Goal: Find specific page/section: Find specific page/section

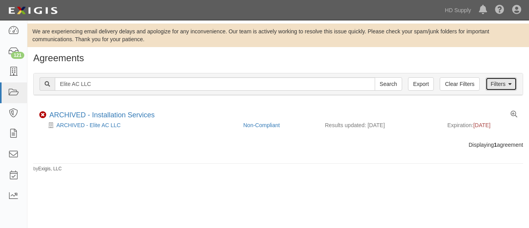
click at [505, 86] on link "Filters" at bounding box center [501, 83] width 31 height 13
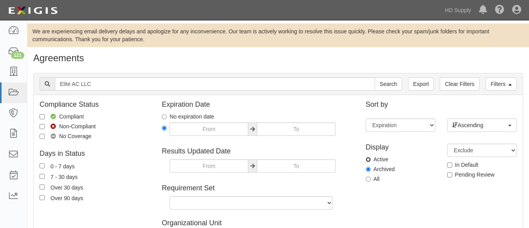
click at [368, 159] on input "Active" at bounding box center [368, 159] width 5 height 5
radio input "true"
click at [375, 77] on input "Search" at bounding box center [388, 83] width 27 height 13
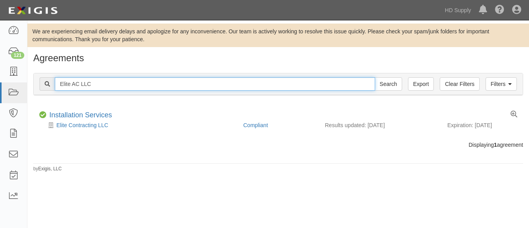
click at [107, 86] on input "Elite AC LLC" at bounding box center [215, 83] width 321 height 13
type input "E"
click at [107, 86] on input "text" at bounding box center [215, 83] width 321 height 13
type input "Elite AC LLC"
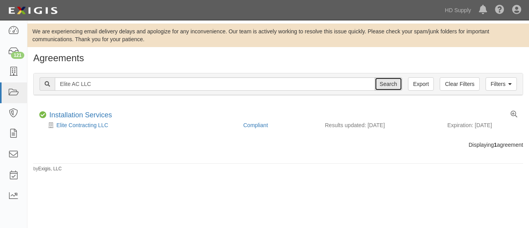
click at [390, 83] on input "Search" at bounding box center [388, 83] width 27 height 13
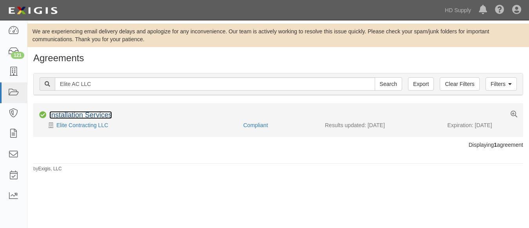
click at [70, 113] on link "Installation Services" at bounding box center [80, 115] width 63 height 8
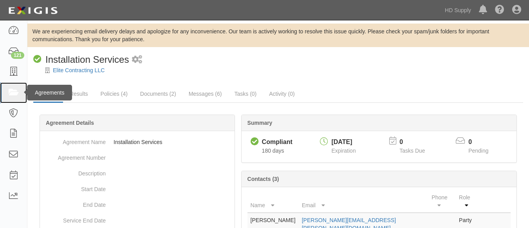
click at [7, 93] on link at bounding box center [13, 92] width 27 height 21
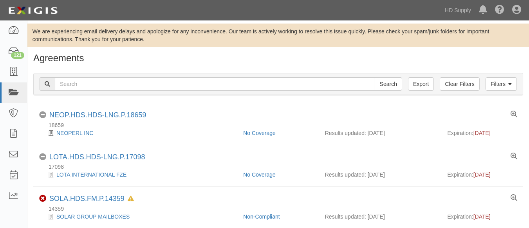
click at [16, 96] on icon at bounding box center [13, 92] width 11 height 9
click at [513, 82] on link "Filters" at bounding box center [501, 83] width 31 height 13
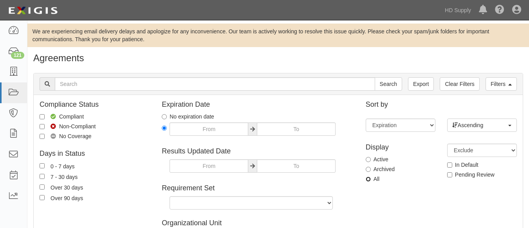
click at [367, 177] on input "All" at bounding box center [368, 178] width 5 height 5
radio input "true"
click at [375, 77] on input "Search" at bounding box center [388, 83] width 27 height 13
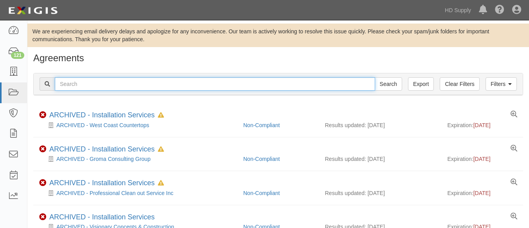
click at [116, 86] on input "text" at bounding box center [215, 83] width 321 height 13
type input "Elite AC LLC"
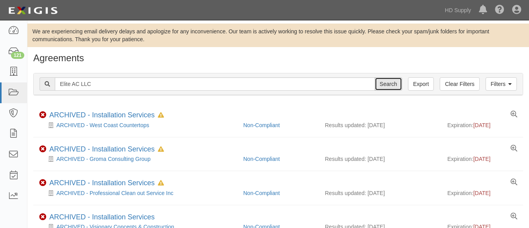
click at [383, 85] on input "Search" at bounding box center [388, 83] width 27 height 13
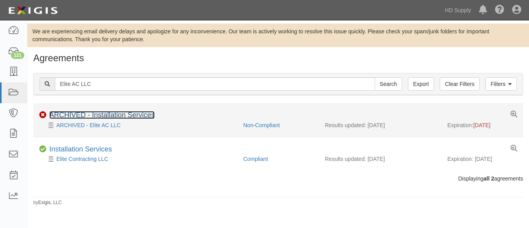
click at [65, 114] on link "ARCHIVED - Installation Services" at bounding box center [101, 115] width 105 height 8
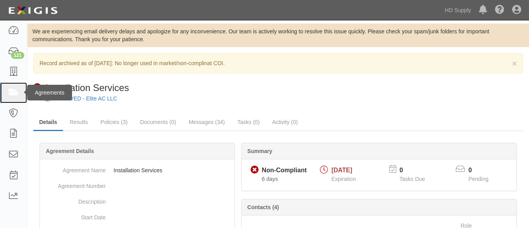
click at [5, 99] on link at bounding box center [13, 92] width 27 height 21
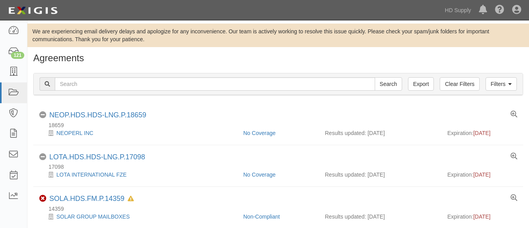
click at [158, 93] on div "Filters Clear Filters Export Search Filters" at bounding box center [279, 84] width 490 height 22
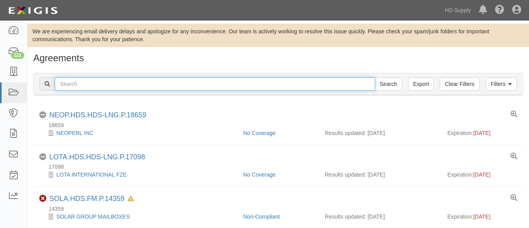
click at [158, 86] on input "text" at bounding box center [215, 83] width 321 height 13
paste input "Elite AC LLC"
type input "Elite AC LLC"
click at [375, 77] on input "Search" at bounding box center [388, 83] width 27 height 13
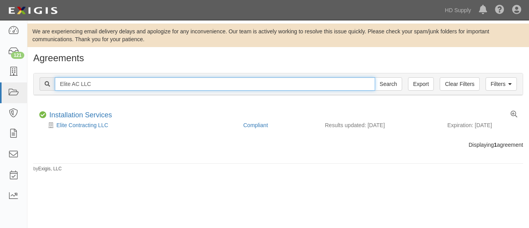
click at [140, 86] on input "Elite AC LLC" at bounding box center [215, 83] width 321 height 13
type input "E"
paste input "Trend Manufacturing"
type input "Trend Manufacturing"
click at [375, 77] on input "Search" at bounding box center [388, 83] width 27 height 13
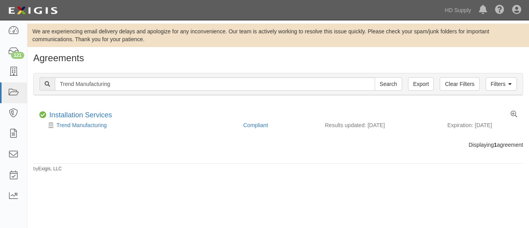
scroll to position [1, 0]
